Goal: Check status: Check status

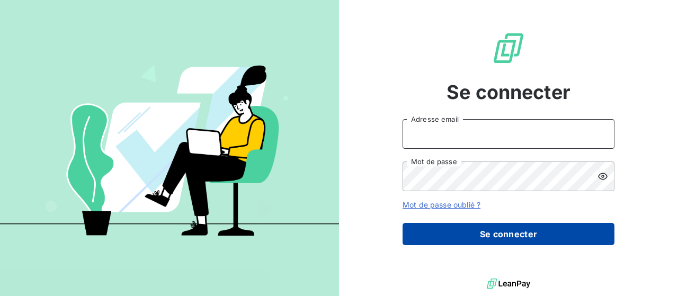
type input "[PERSON_NAME][EMAIL_ADDRESS][DOMAIN_NAME]"
click at [467, 232] on button "Se connecter" at bounding box center [509, 234] width 212 height 22
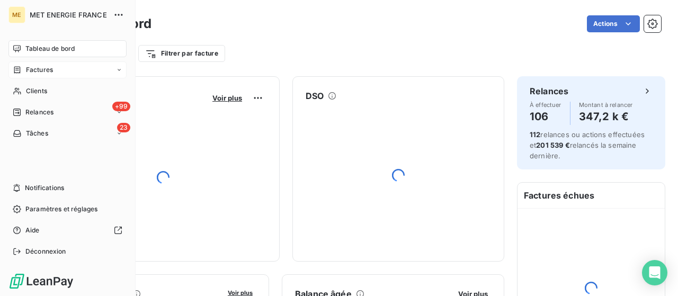
click at [38, 72] on span "Factures" at bounding box center [39, 70] width 27 height 10
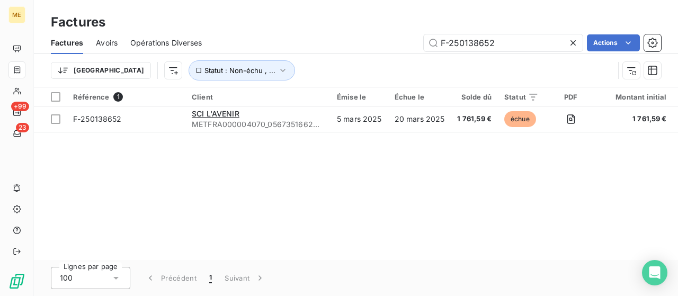
drag, startPoint x: 492, startPoint y: 42, endPoint x: 396, endPoint y: 47, distance: 95.5
click at [395, 41] on div "F-250138652 Actions" at bounding box center [438, 42] width 447 height 17
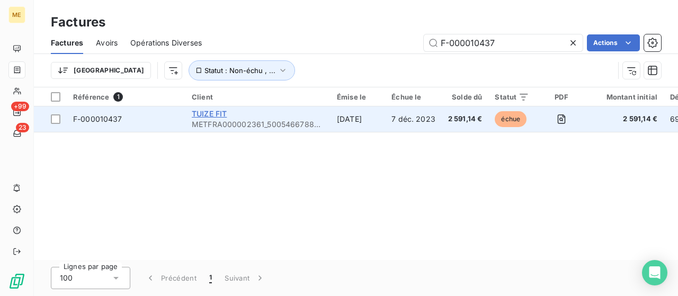
type input "F-000010437"
click at [214, 113] on span "TUIZE FIT" at bounding box center [209, 113] width 35 height 9
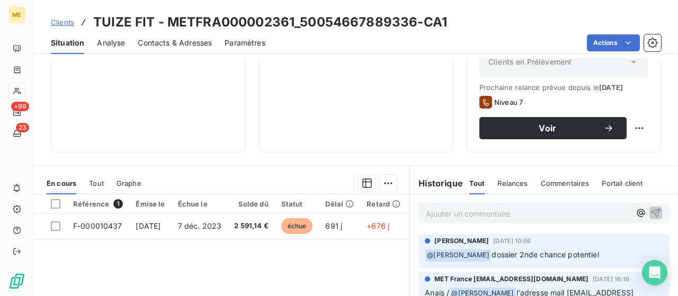
scroll to position [345, 0]
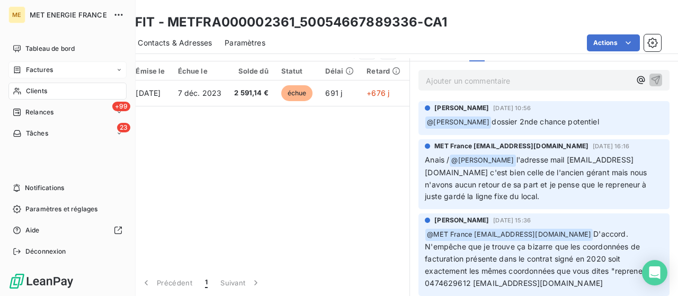
click at [32, 69] on span "Factures" at bounding box center [39, 70] width 27 height 10
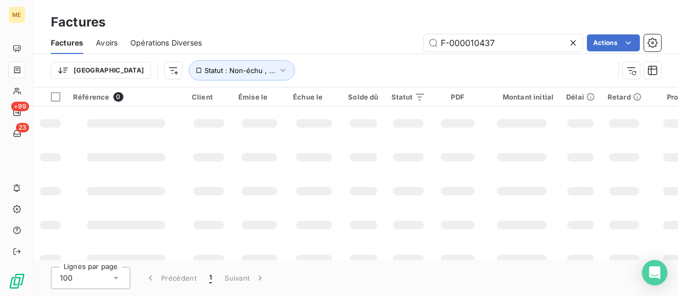
drag, startPoint x: 507, startPoint y: 39, endPoint x: 361, endPoint y: 43, distance: 145.8
click at [373, 37] on div "F-000010437 Actions" at bounding box center [438, 42] width 447 height 17
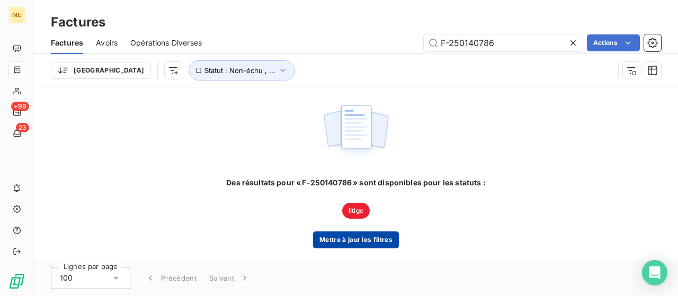
type input "F-250140786"
click at [356, 245] on button "Mettre à jour les filtres" at bounding box center [356, 240] width 86 height 17
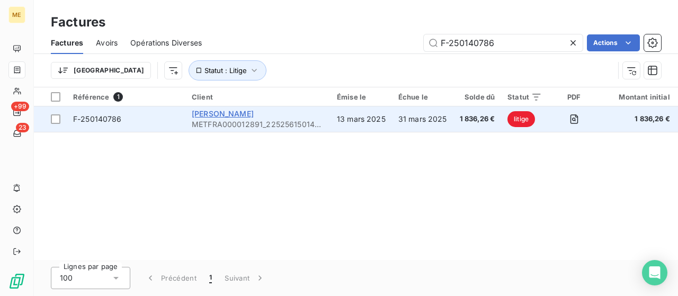
click at [214, 113] on span "[PERSON_NAME]" at bounding box center [223, 113] width 62 height 9
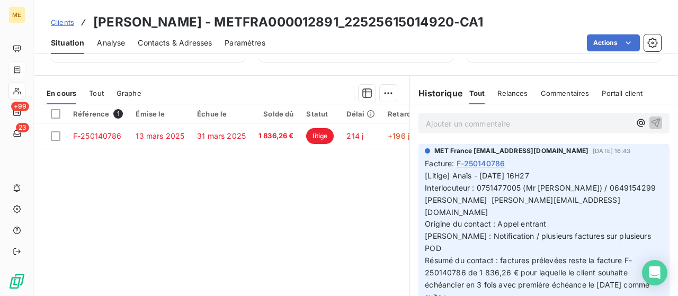
scroll to position [308, 0]
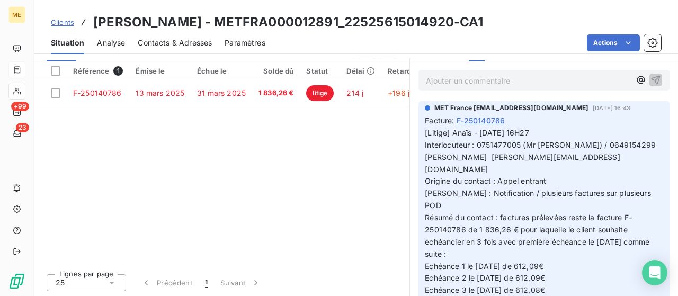
click at [294, 179] on div "Référence 1 Émise le Échue le Solde dû Statut Délai Retard France Contentieux -…" at bounding box center [222, 163] width 376 height 204
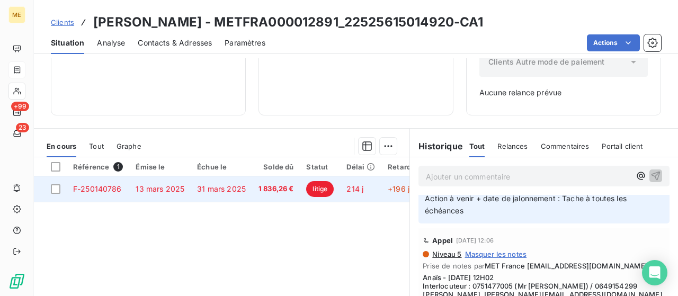
scroll to position [265, 0]
